Goal: Transaction & Acquisition: Purchase product/service

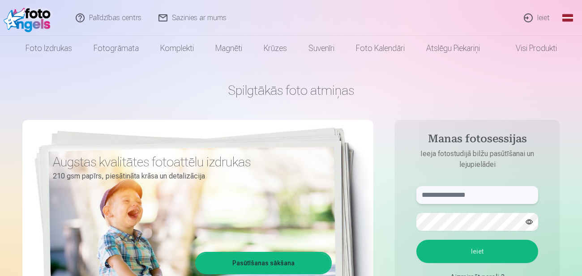
click at [442, 198] on input "text" at bounding box center [478, 195] width 122 height 18
type input "**********"
click at [482, 251] on button "Ieiet" at bounding box center [478, 251] width 122 height 23
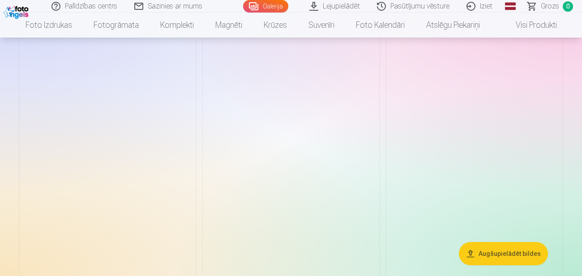
scroll to position [2521, 0]
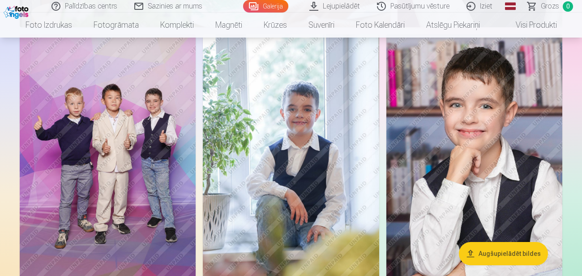
click at [345, 173] on img at bounding box center [291, 167] width 176 height 264
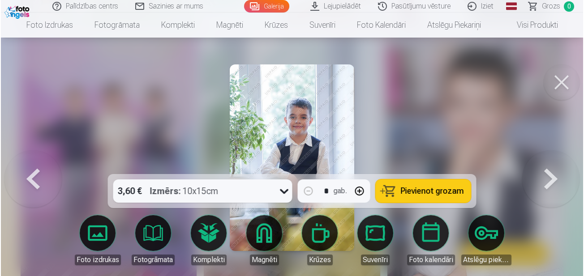
scroll to position [2529, 0]
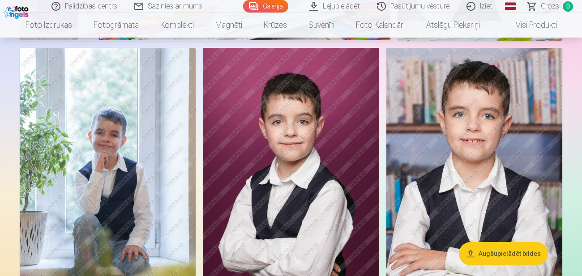
scroll to position [671, 0]
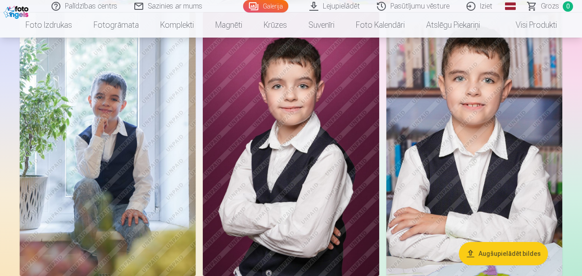
click at [326, 207] on img at bounding box center [291, 144] width 176 height 264
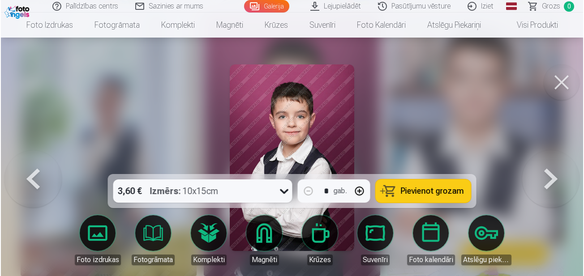
scroll to position [712, 0]
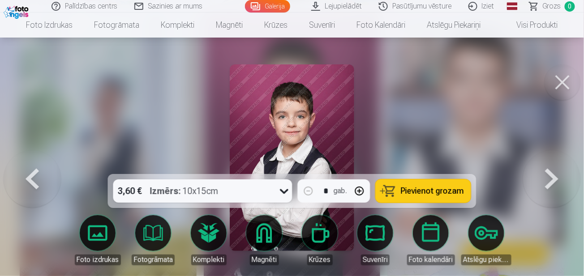
click at [498, 166] on div at bounding box center [292, 138] width 584 height 276
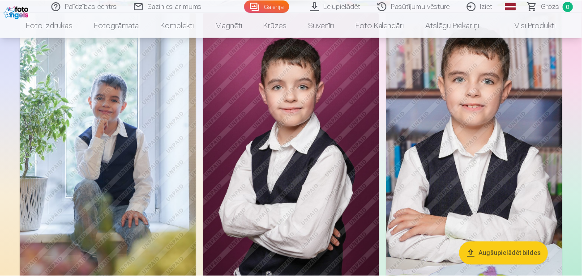
scroll to position [711, 0]
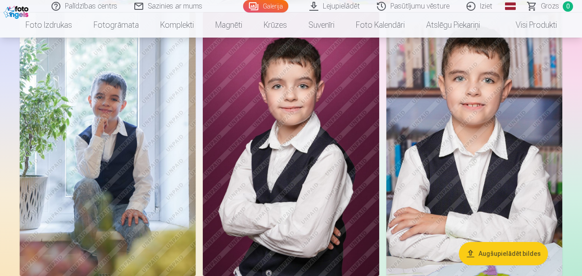
click at [329, 156] on img at bounding box center [291, 144] width 176 height 264
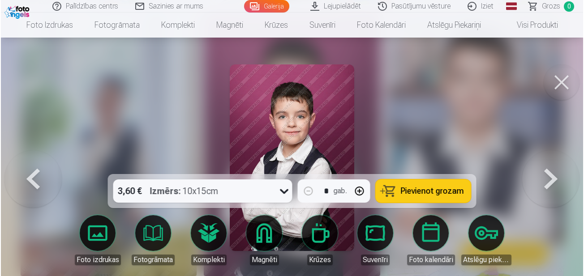
scroll to position [712, 0]
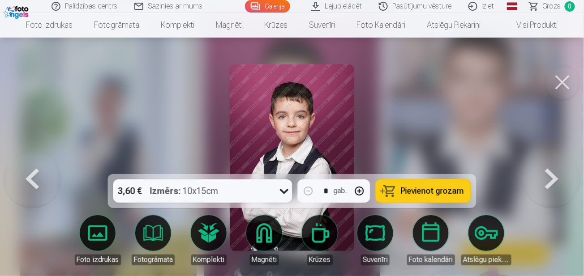
click at [560, 92] on button at bounding box center [563, 83] width 36 height 36
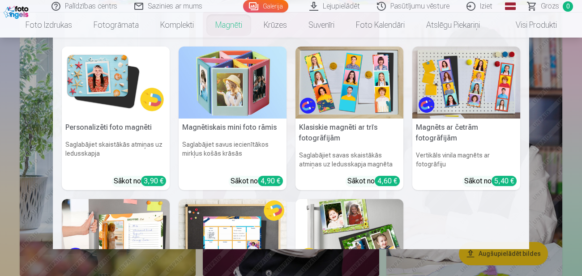
click at [105, 89] on img at bounding box center [116, 83] width 108 height 72
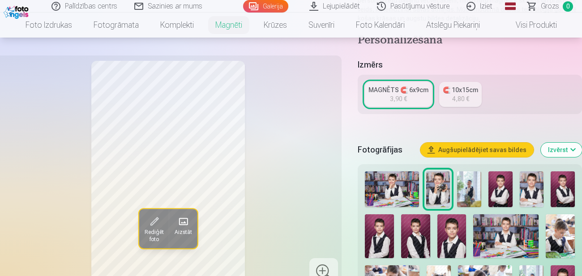
scroll to position [168, 0]
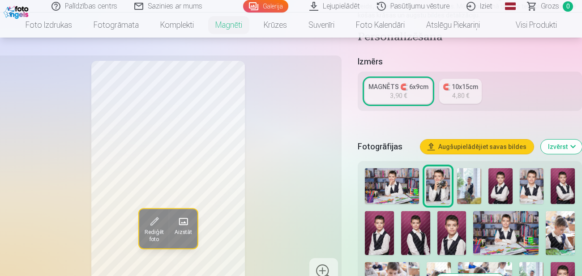
click at [501, 181] on img at bounding box center [501, 186] width 24 height 36
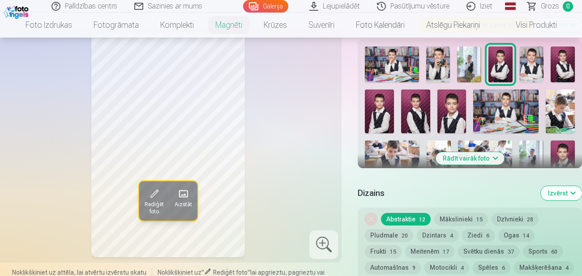
scroll to position [294, 0]
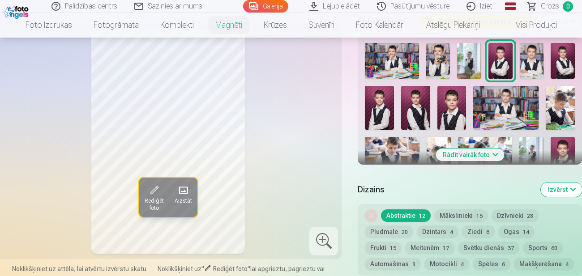
click at [533, 144] on img at bounding box center [532, 155] width 24 height 36
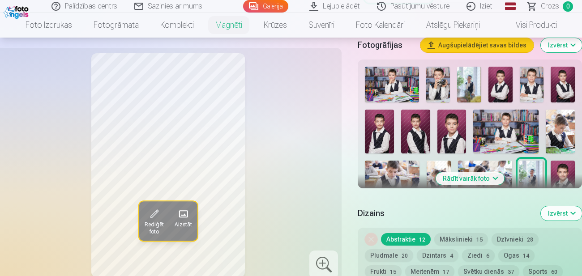
scroll to position [270, 0]
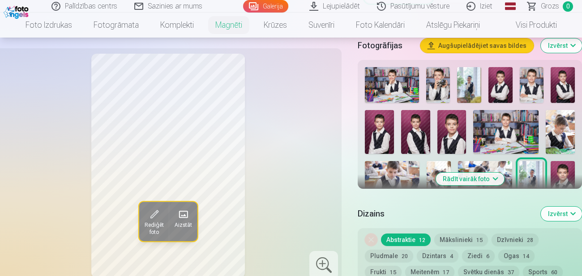
click at [476, 79] on img at bounding box center [469, 85] width 24 height 36
click at [525, 172] on img at bounding box center [532, 179] width 24 height 36
click at [272, 185] on div "Rediģēt foto Aizstāt" at bounding box center [168, 166] width 336 height 224
click at [494, 84] on img at bounding box center [501, 85] width 24 height 36
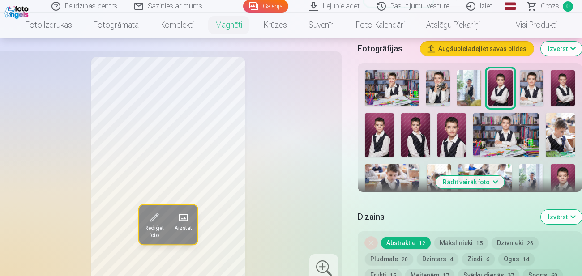
scroll to position [266, 0]
click at [492, 182] on button "Rādīt vairāk foto" at bounding box center [470, 183] width 69 height 13
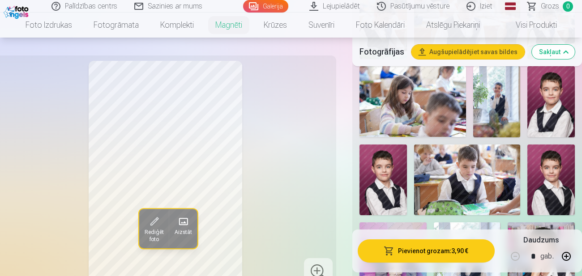
scroll to position [588, 0]
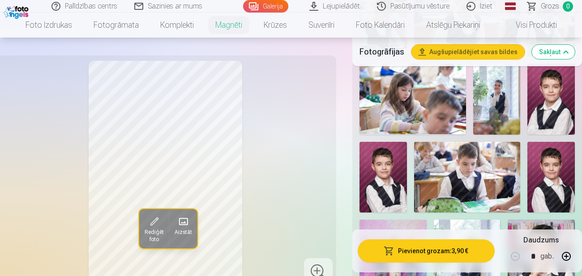
click at [557, 106] on img at bounding box center [551, 99] width 47 height 71
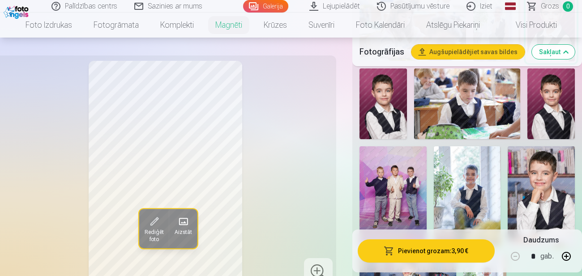
scroll to position [661, 0]
drag, startPoint x: 306, startPoint y: 185, endPoint x: 438, endPoint y: 193, distance: 132.0
click at [307, 185] on div "Rediģēt foto Aizstāt" at bounding box center [165, 173] width 331 height 224
click at [559, 185] on img at bounding box center [541, 197] width 67 height 101
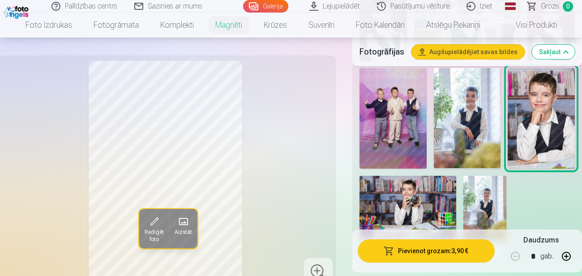
scroll to position [744, 0]
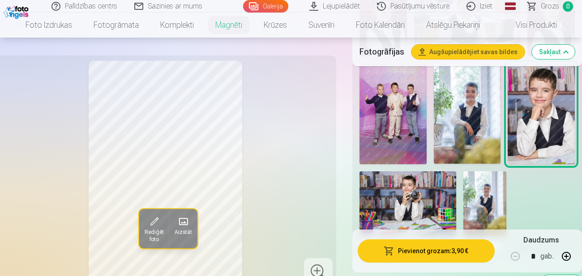
click at [487, 116] on img at bounding box center [467, 114] width 67 height 100
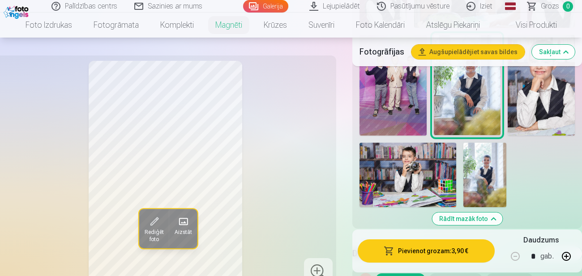
scroll to position [775, 0]
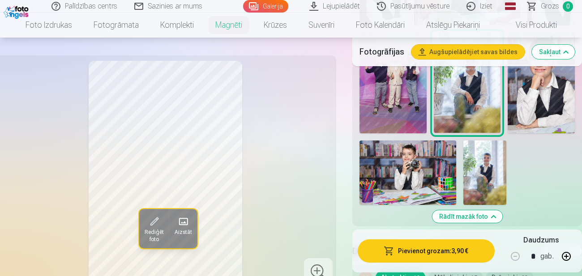
click at [378, 141] on img at bounding box center [408, 173] width 97 height 65
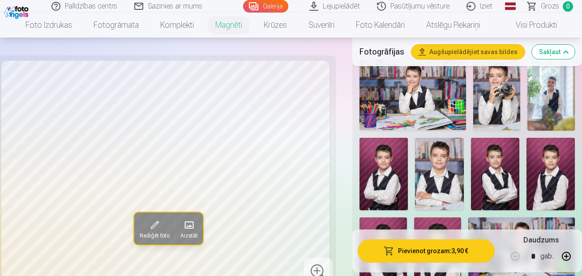
scroll to position [279, 0]
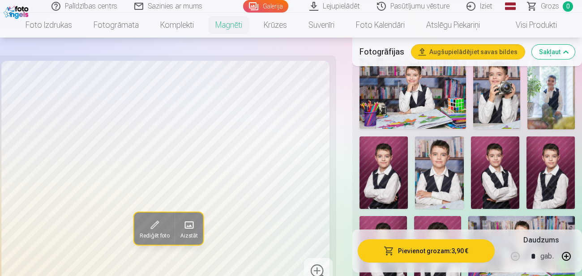
click at [501, 98] on img at bounding box center [497, 93] width 47 height 71
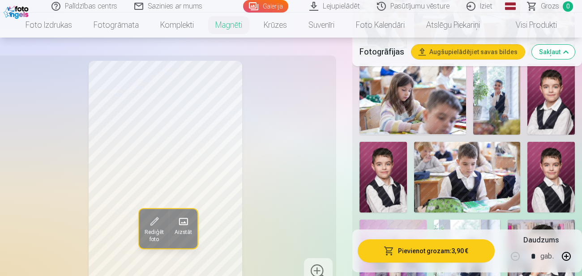
scroll to position [591, 0]
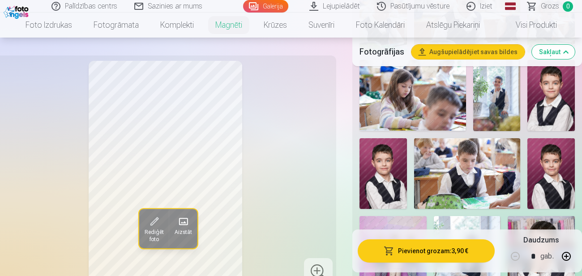
click at [561, 103] on img at bounding box center [551, 95] width 47 height 71
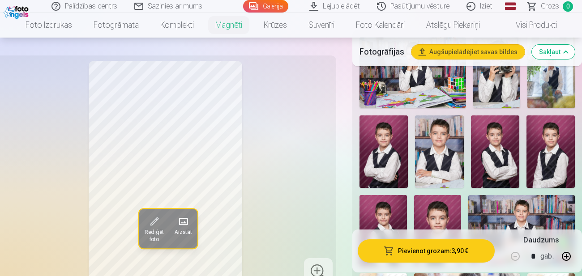
scroll to position [300, 0]
click at [406, 162] on img at bounding box center [384, 151] width 48 height 73
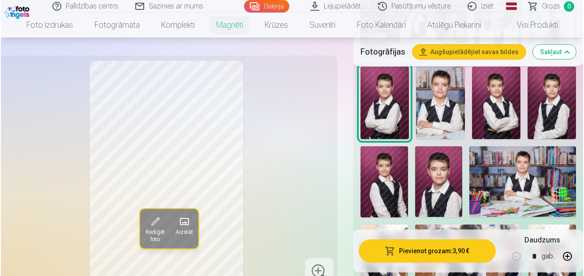
scroll to position [349, 0]
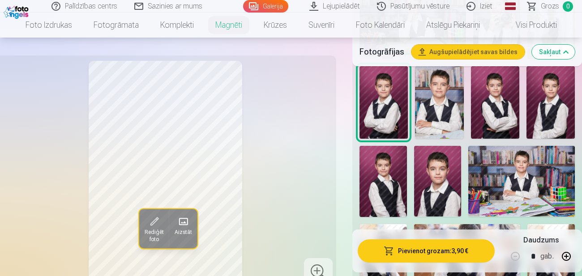
click at [428, 253] on button "Pievienot grozam : 3,90 €" at bounding box center [426, 251] width 137 height 23
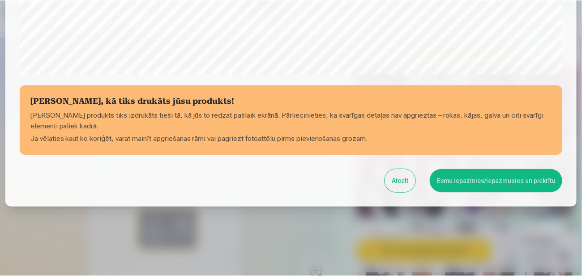
scroll to position [368, 0]
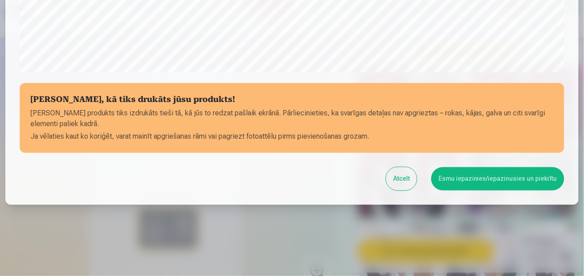
click at [494, 185] on button "Esmu iepazinies/iepazinusies un piekrītu" at bounding box center [497, 179] width 133 height 23
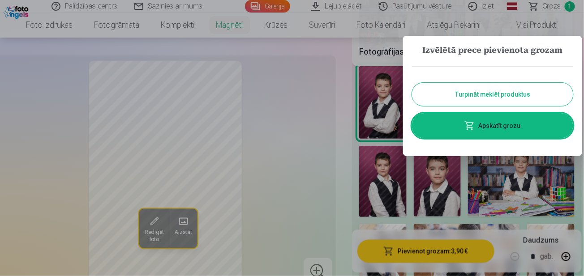
click at [509, 99] on button "Turpināt meklēt produktus" at bounding box center [492, 94] width 161 height 23
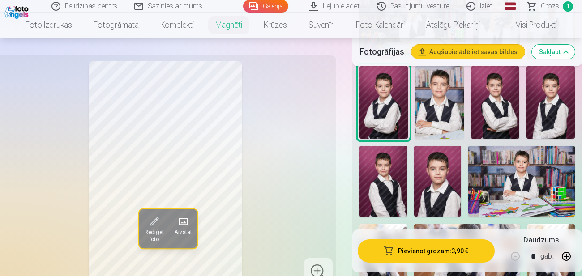
click at [569, 259] on button "button" at bounding box center [567, 257] width 22 height 22
type input "*"
click at [451, 251] on button "Pievienot grozam : 11,70 €" at bounding box center [426, 251] width 137 height 23
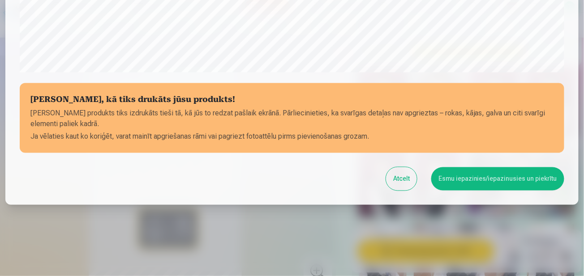
click at [449, 182] on button "Esmu iepazinies/iepazinusies un piekrītu" at bounding box center [497, 179] width 133 height 23
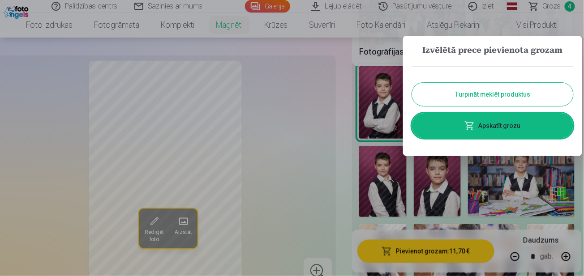
click at [480, 100] on button "Turpināt meklēt produktus" at bounding box center [492, 94] width 161 height 23
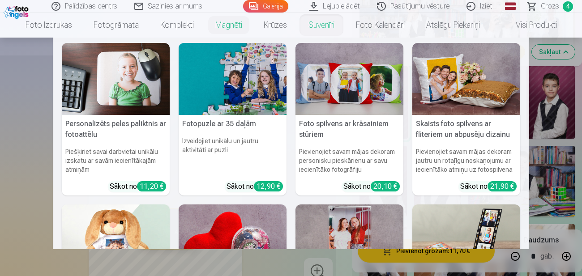
scroll to position [0, 0]
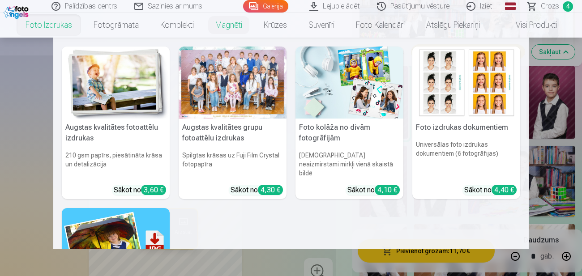
click at [249, 142] on h5 "Augstas kvalitātes grupu fotoattēlu izdrukas" at bounding box center [233, 133] width 108 height 29
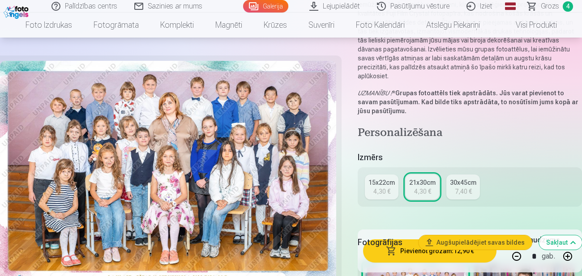
scroll to position [110, 0]
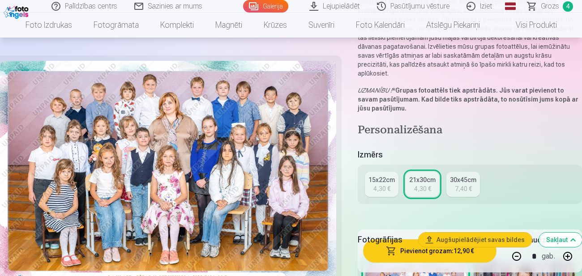
click at [419, 258] on button "Pievienot grozam : 12,90 €" at bounding box center [430, 251] width 134 height 23
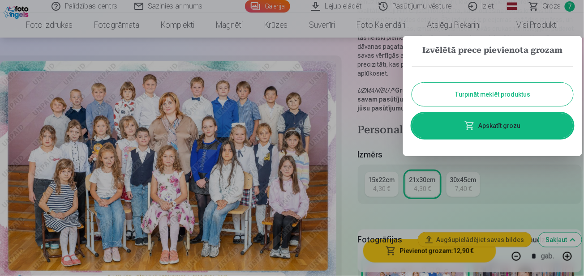
click at [486, 128] on link "Apskatīt grozu" at bounding box center [492, 125] width 161 height 25
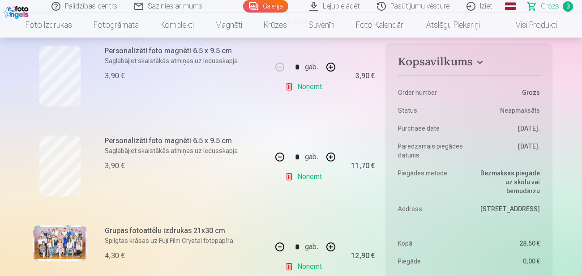
scroll to position [202, 0]
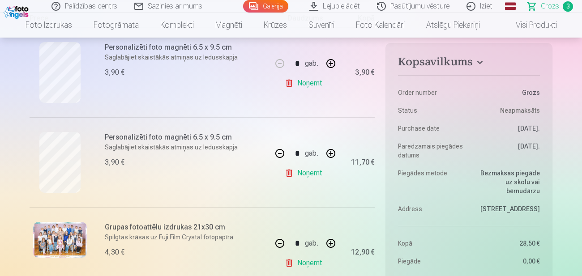
click at [305, 84] on link "Noņemt" at bounding box center [305, 83] width 41 height 18
type input "*"
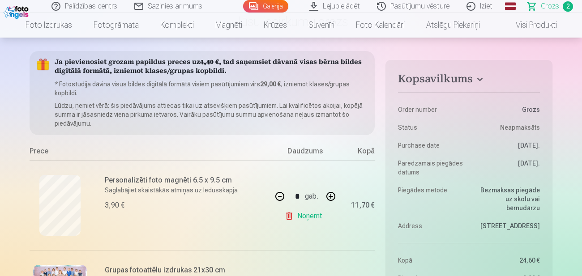
scroll to position [67, 0]
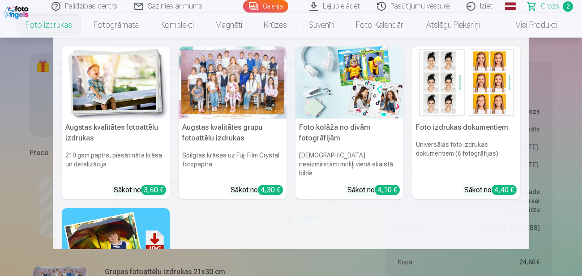
click at [38, 22] on link "Foto izdrukas" at bounding box center [49, 25] width 68 height 25
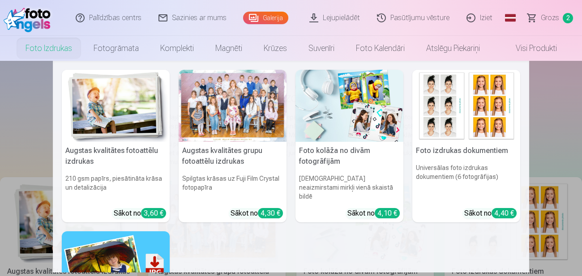
click at [55, 49] on link "Foto izdrukas" at bounding box center [49, 48] width 68 height 25
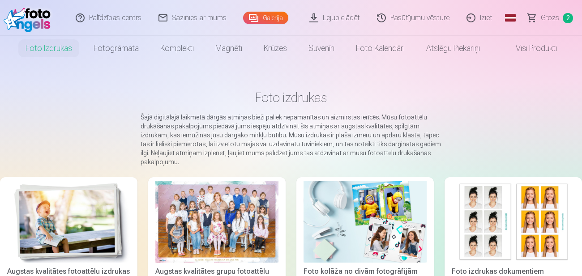
click at [55, 49] on link "Foto izdrukas" at bounding box center [49, 48] width 68 height 25
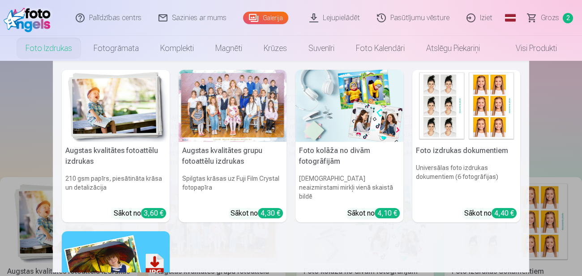
click at [55, 55] on link "Foto izdrukas" at bounding box center [49, 48] width 68 height 25
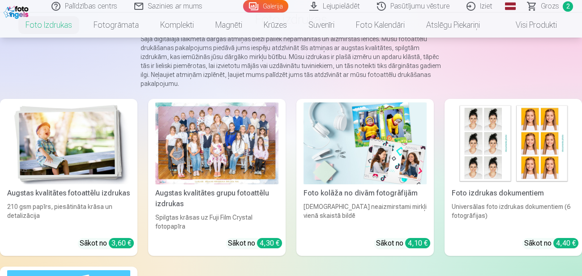
scroll to position [76, 0]
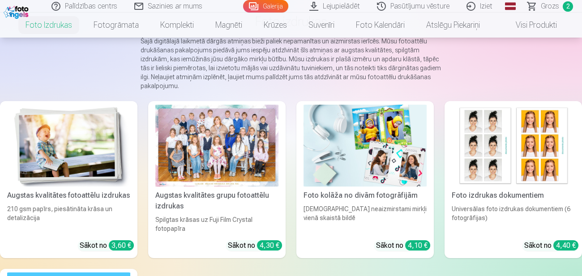
click at [238, 128] on div at bounding box center [216, 146] width 123 height 82
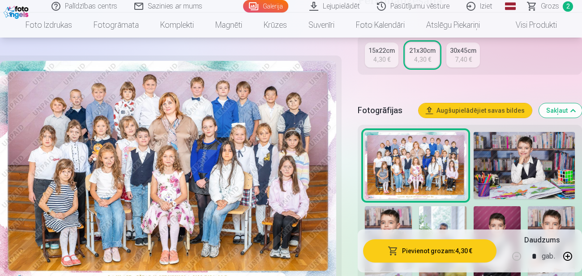
scroll to position [242, 0]
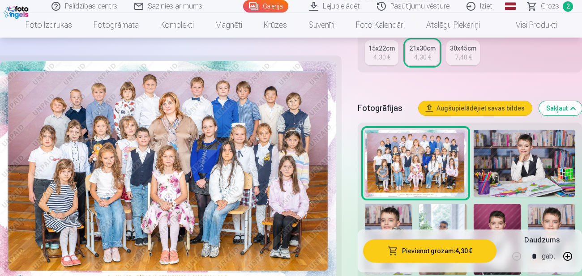
click at [518, 139] on img at bounding box center [525, 164] width 102 height 68
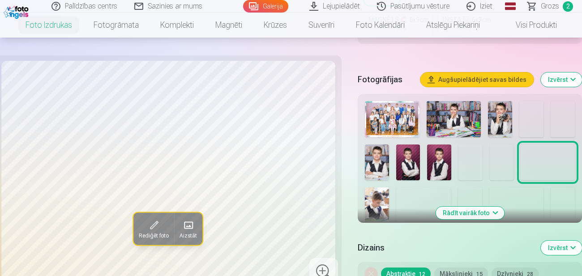
scroll to position [279, 0]
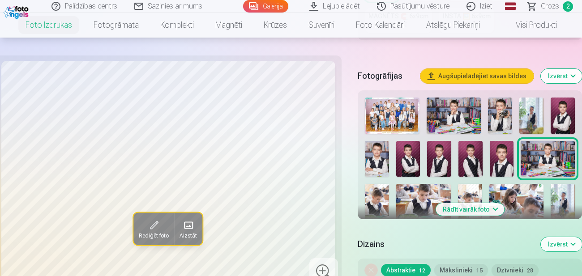
click at [526, 104] on img at bounding box center [532, 116] width 24 height 36
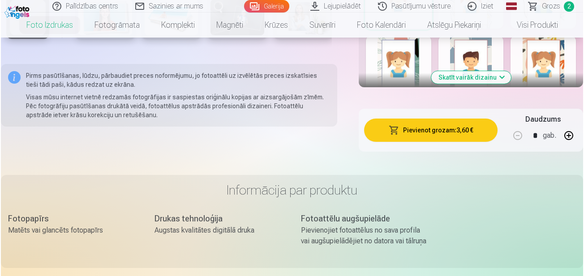
scroll to position [656, 0]
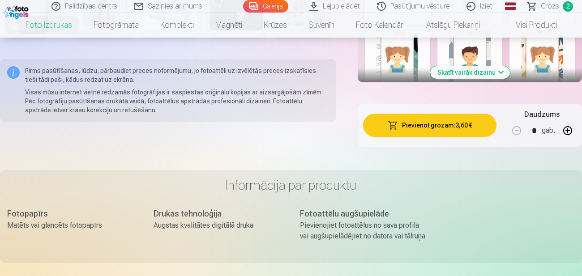
click at [457, 114] on button "Pievienot grozam : 3,60 €" at bounding box center [430, 125] width 134 height 23
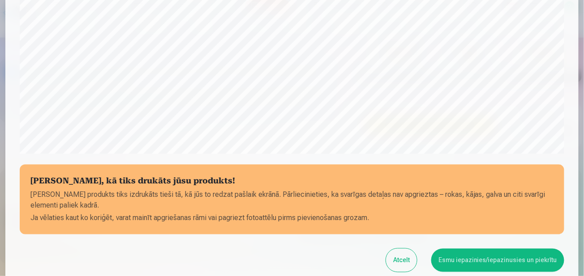
scroll to position [368, 0]
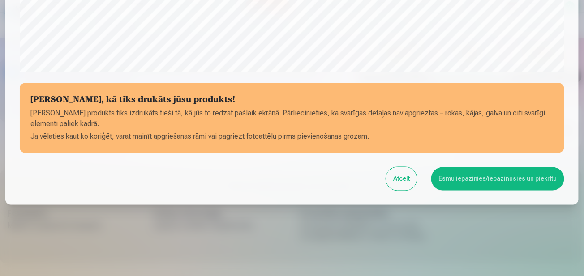
click at [459, 181] on button "Esmu iepazinies/iepazinusies un piekrītu" at bounding box center [497, 179] width 133 height 23
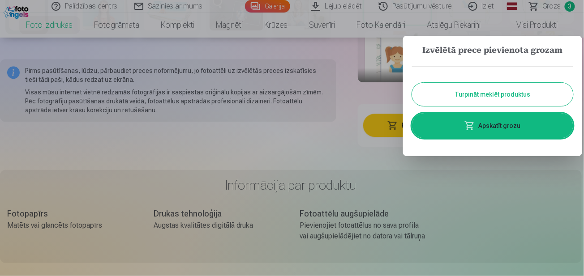
click at [509, 95] on button "Turpināt meklēt produktus" at bounding box center [492, 94] width 161 height 23
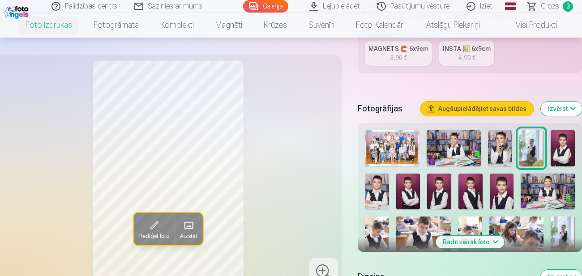
scroll to position [239, 0]
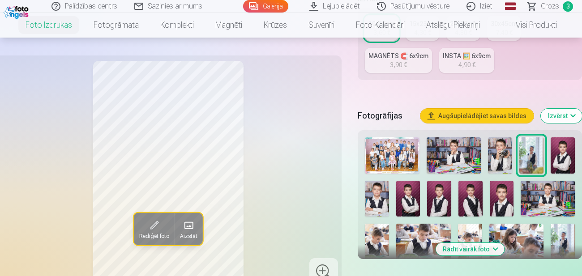
click at [555, 142] on img at bounding box center [563, 156] width 24 height 36
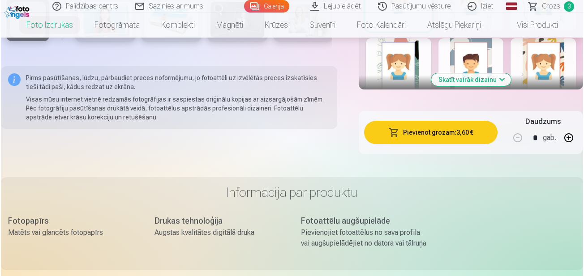
scroll to position [649, 0]
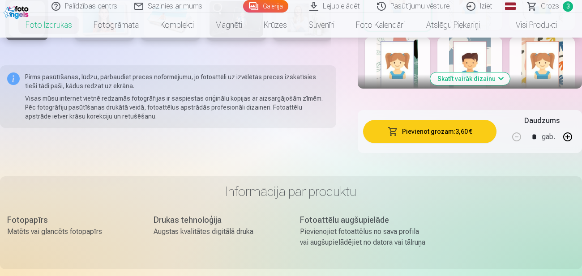
click at [415, 128] on button "Pievienot grozam : 3,60 €" at bounding box center [430, 131] width 134 height 23
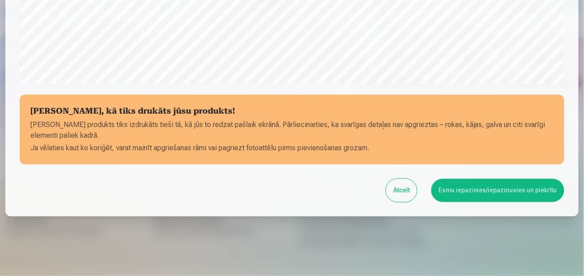
scroll to position [368, 0]
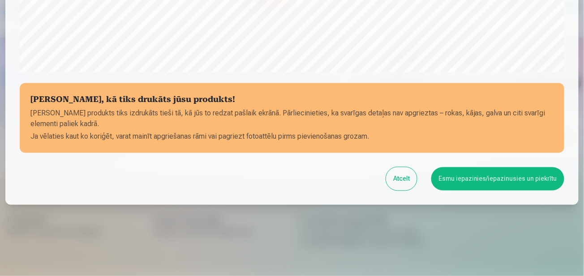
click at [466, 182] on button "Esmu iepazinies/iepazinusies un piekrītu" at bounding box center [497, 179] width 133 height 23
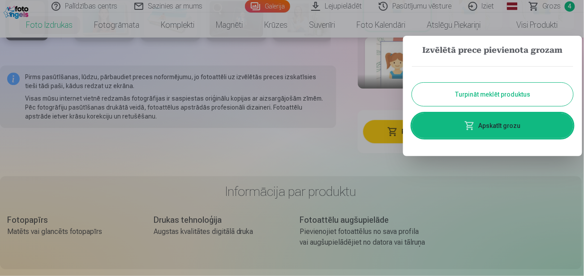
click at [515, 88] on button "Turpināt meklēt produktus" at bounding box center [492, 94] width 161 height 23
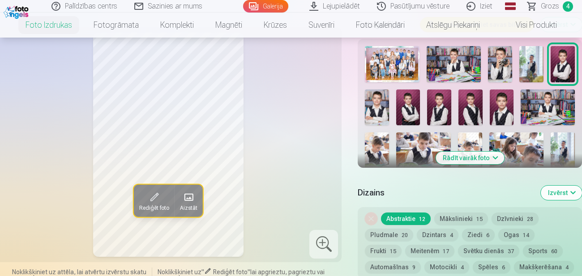
scroll to position [331, 0]
click at [530, 56] on img at bounding box center [532, 64] width 24 height 36
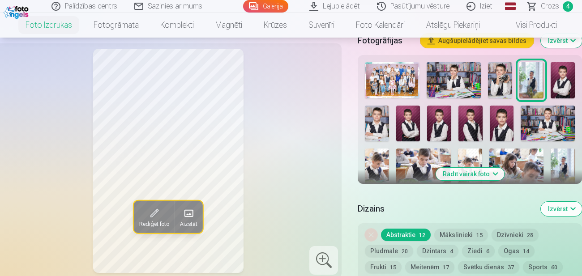
scroll to position [297, 0]
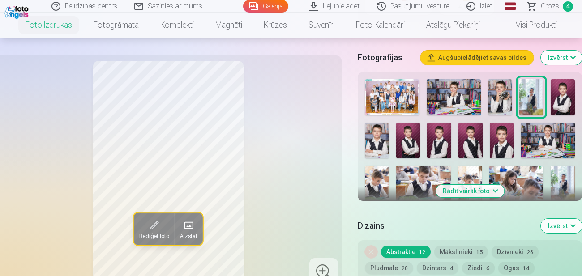
click at [549, 219] on button "Izvērst" at bounding box center [561, 226] width 41 height 14
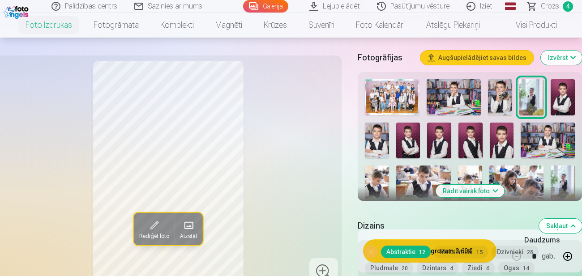
click at [456, 185] on button "Rādīt vairāk foto" at bounding box center [470, 191] width 69 height 13
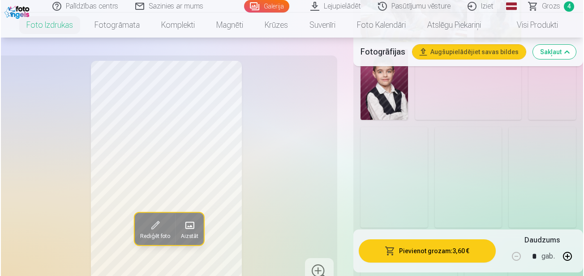
scroll to position [848, 0]
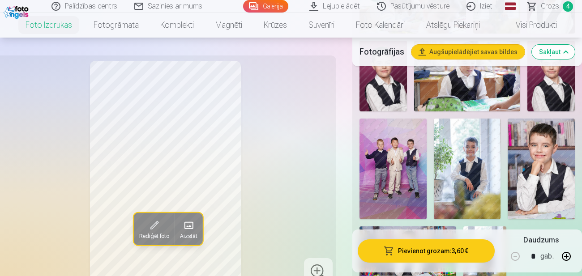
click at [401, 161] on img at bounding box center [393, 169] width 67 height 101
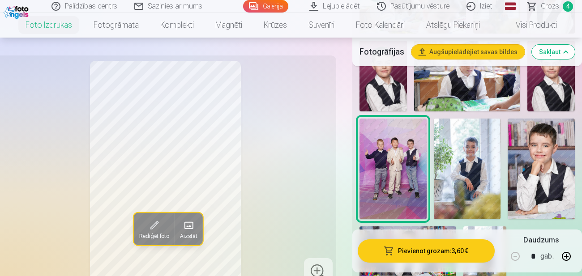
click at [418, 248] on button "Pievienot grozam : 3,60 €" at bounding box center [426, 251] width 137 height 23
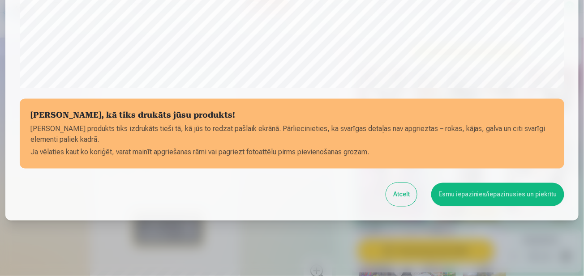
scroll to position [368, 0]
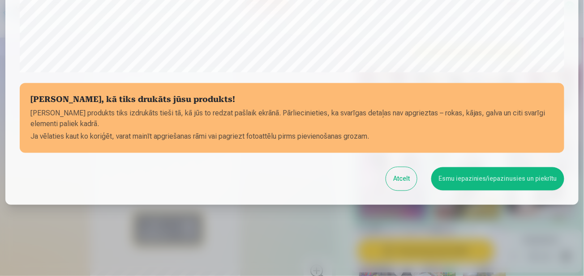
click at [492, 172] on button "Esmu iepazinies/iepazinusies un piekrītu" at bounding box center [497, 179] width 133 height 23
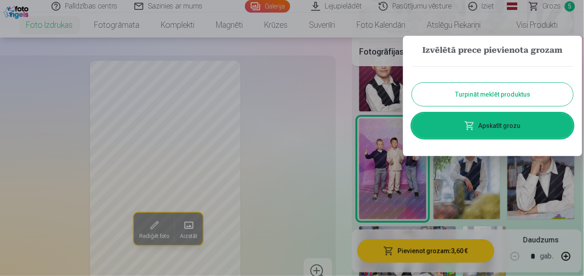
click at [495, 102] on button "Turpināt meklēt produktus" at bounding box center [492, 94] width 161 height 23
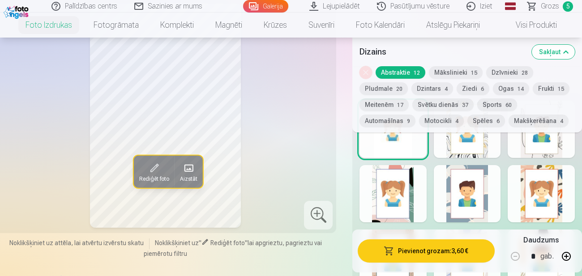
scroll to position [1179, 0]
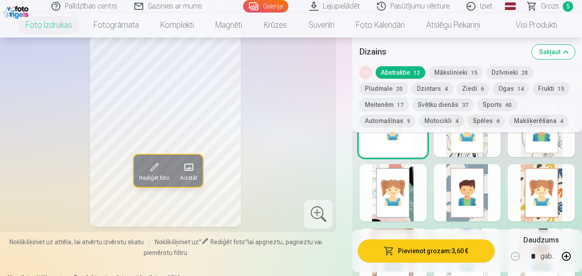
click at [548, 3] on span "Grozs" at bounding box center [550, 6] width 18 height 11
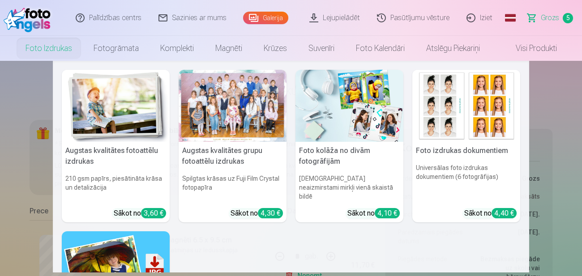
click at [59, 43] on link "Foto izdrukas" at bounding box center [49, 48] width 68 height 25
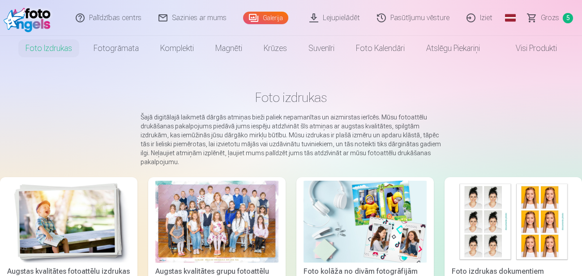
click at [202, 206] on div at bounding box center [216, 222] width 123 height 82
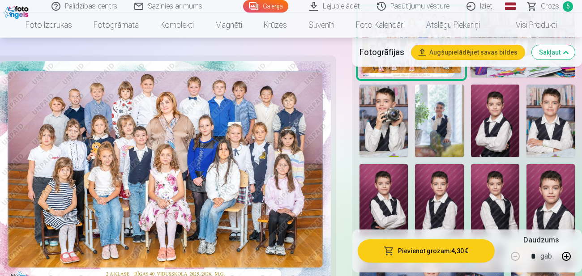
scroll to position [355, 0]
click at [394, 123] on img at bounding box center [384, 120] width 48 height 73
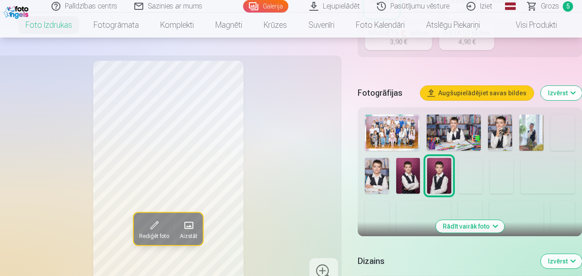
scroll to position [276, 0]
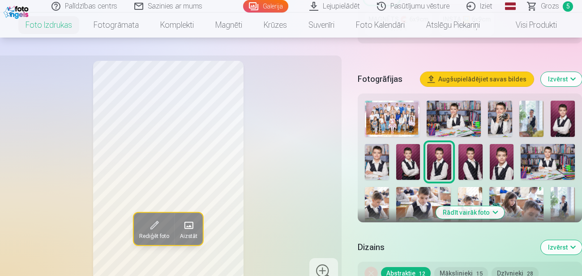
click at [506, 112] on img at bounding box center [500, 119] width 24 height 36
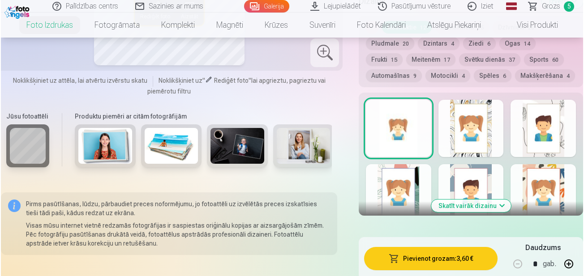
scroll to position [524, 0]
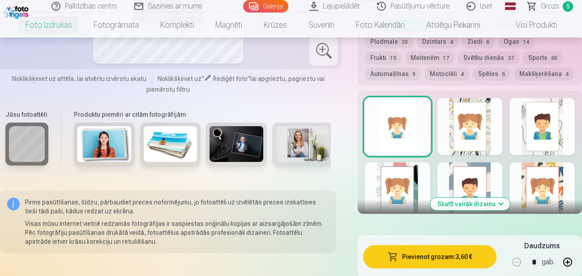
click at [435, 246] on button "Pievienot grozam : 3,60 €" at bounding box center [430, 257] width 134 height 23
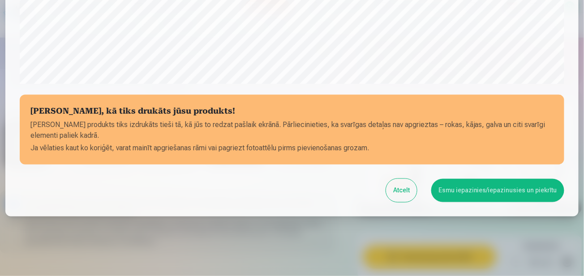
scroll to position [368, 0]
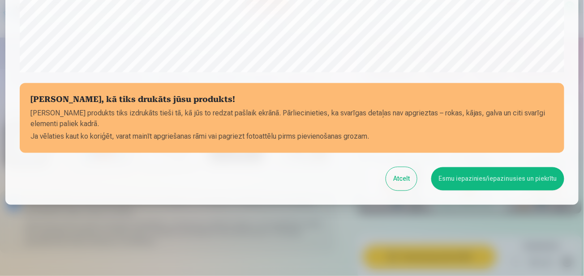
click at [481, 181] on button "Esmu iepazinies/iepazinusies un piekrītu" at bounding box center [497, 179] width 133 height 23
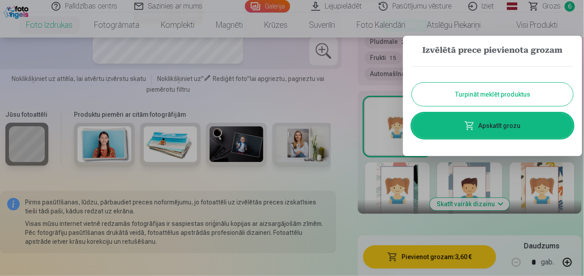
click at [509, 91] on button "Turpināt meklēt produktus" at bounding box center [492, 94] width 161 height 23
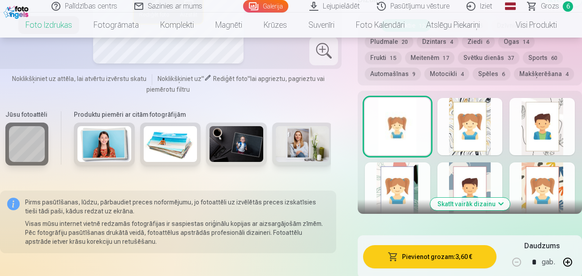
click at [550, 9] on span "Grozs" at bounding box center [550, 6] width 18 height 11
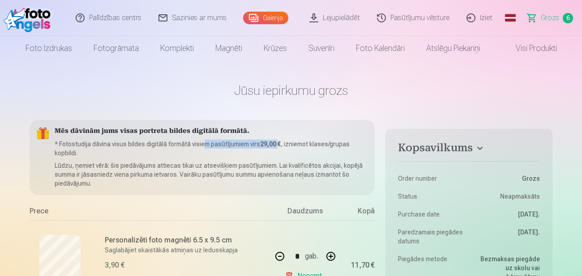
drag, startPoint x: 203, startPoint y: 144, endPoint x: 278, endPoint y: 146, distance: 74.8
click at [278, 146] on p "* Fotostudija dāvina visus bildes digitālā formātā visiem pasūtījumiem virs 29,…" at bounding box center [211, 149] width 313 height 18
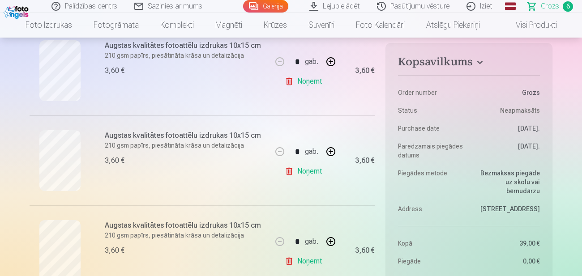
scroll to position [374, 0]
click at [313, 172] on link "Noņemt" at bounding box center [305, 173] width 41 height 18
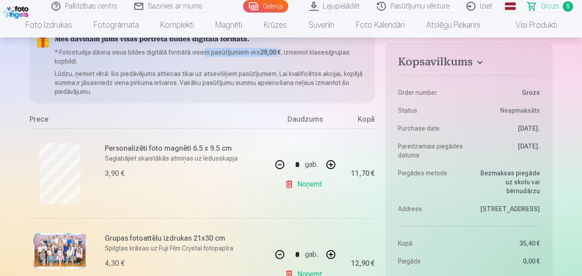
scroll to position [0, 0]
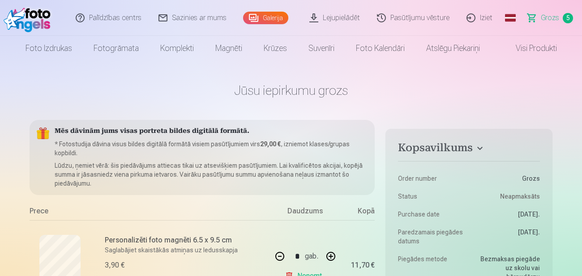
click at [324, 166] on p "Lūdzu, ņemiet vērā: šis piedāvājums attiecas tikai uz atsevišķiem pasūtījumiem.…" at bounding box center [211, 174] width 313 height 27
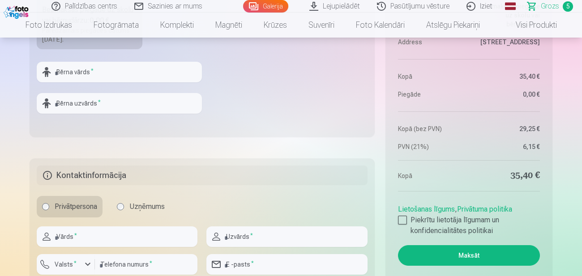
scroll to position [766, 0]
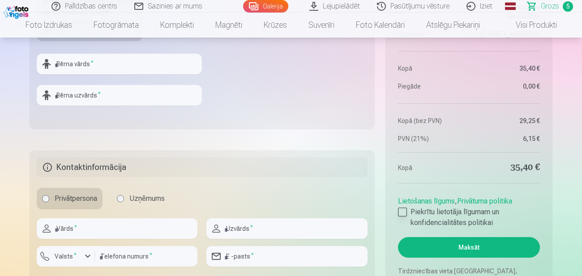
click at [402, 210] on div at bounding box center [402, 212] width 9 height 9
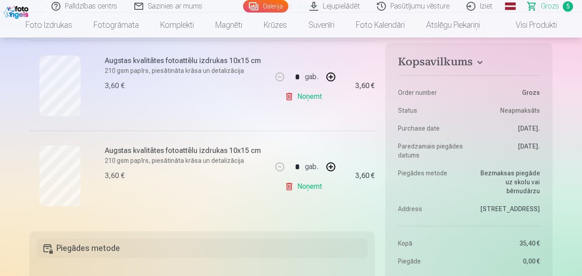
scroll to position [450, 0]
